Goal: Transaction & Acquisition: Subscribe to service/newsletter

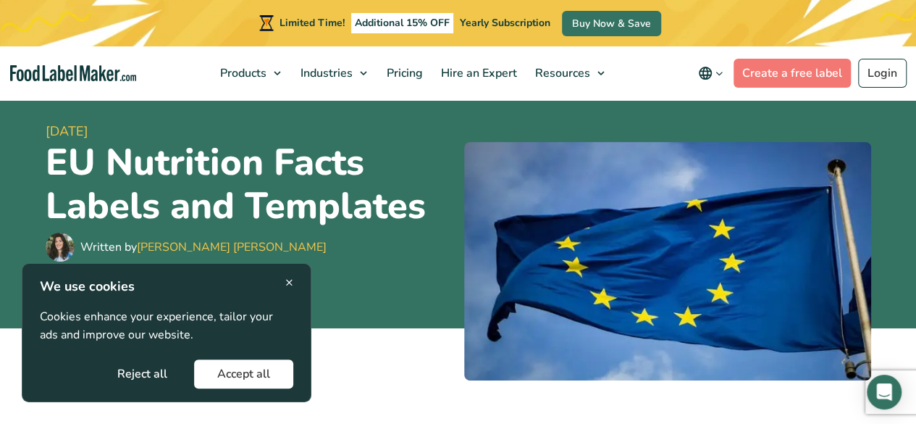
scroll to position [111, 0]
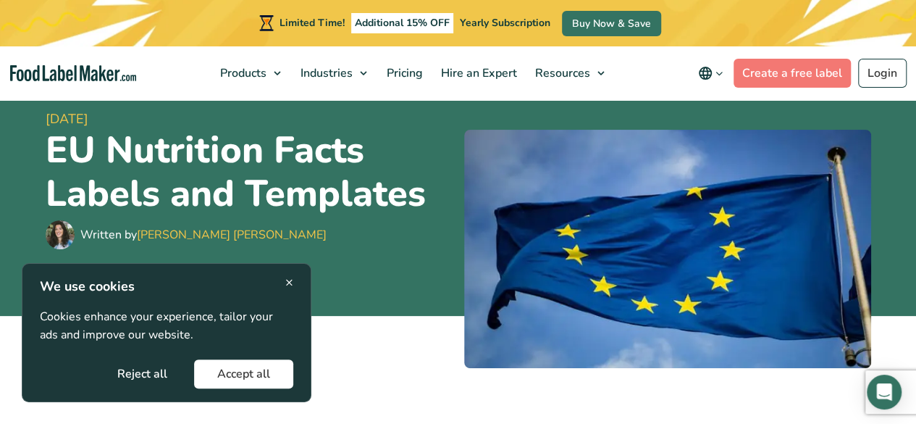
click at [288, 274] on span "×" at bounding box center [289, 282] width 8 height 20
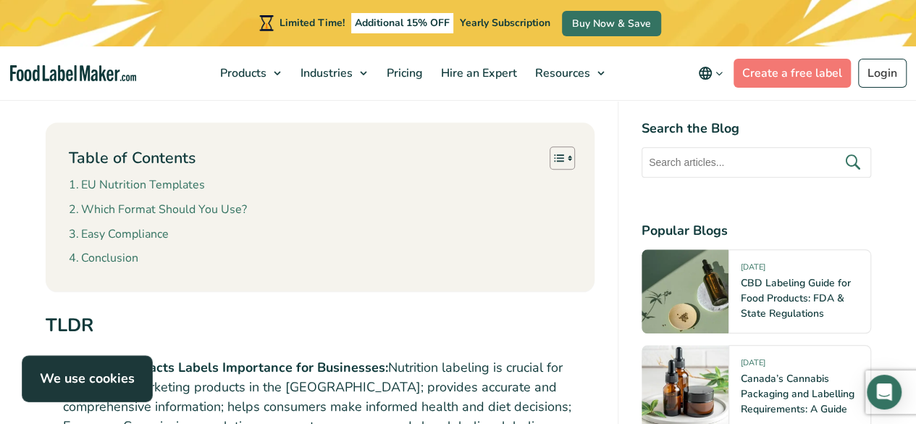
scroll to position [633, 0]
click at [802, 73] on link "Create a free label" at bounding box center [792, 73] width 117 height 29
